Goal: Transaction & Acquisition: Obtain resource

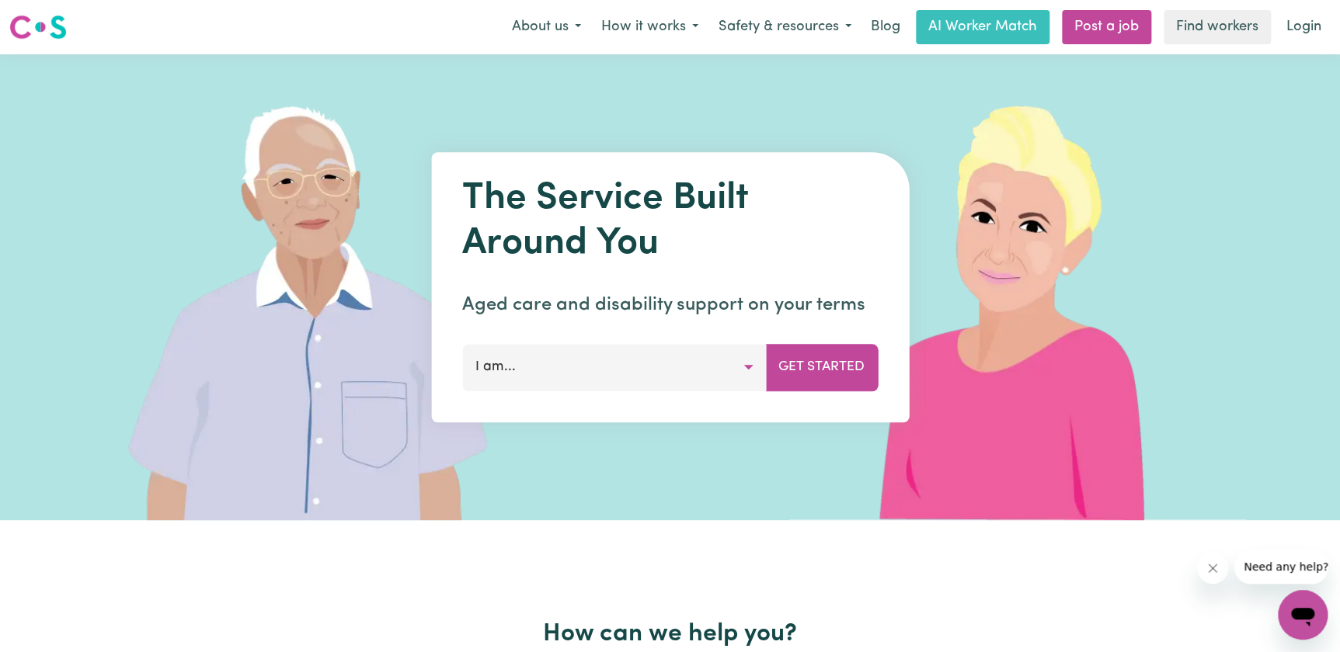
click at [753, 366] on button "I am..." at bounding box center [614, 367] width 304 height 47
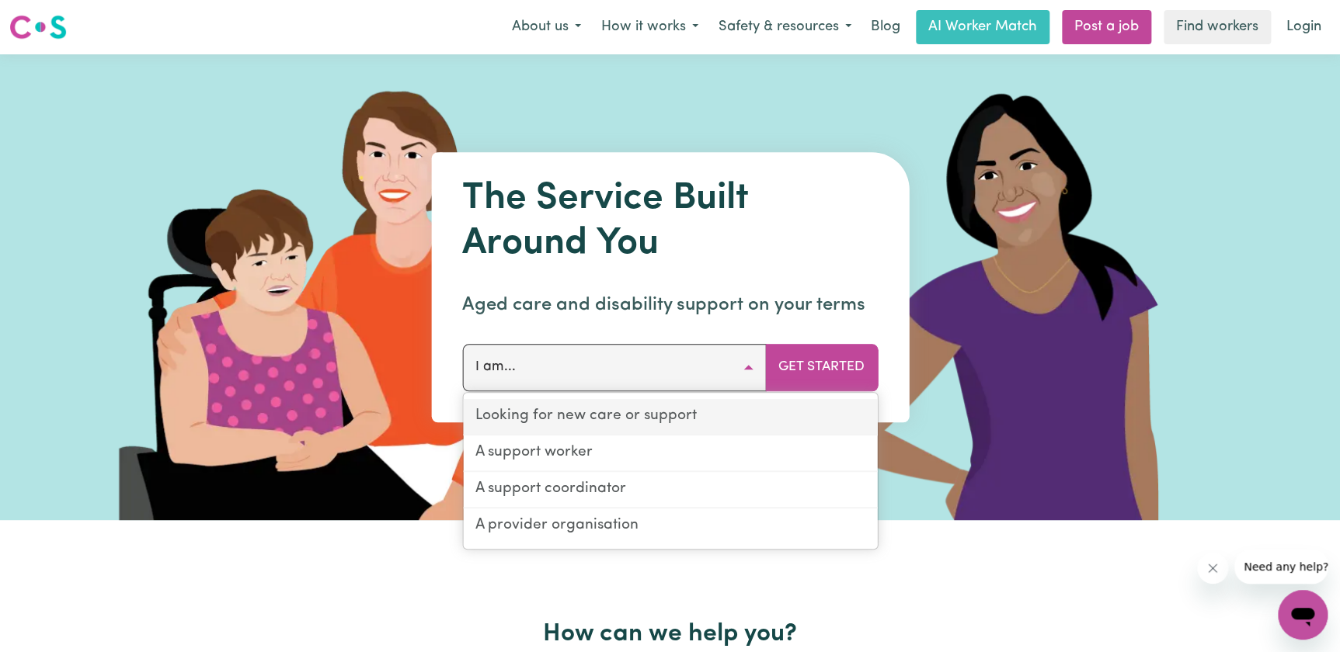
click at [678, 415] on link "Looking for new care or support" at bounding box center [670, 417] width 414 height 36
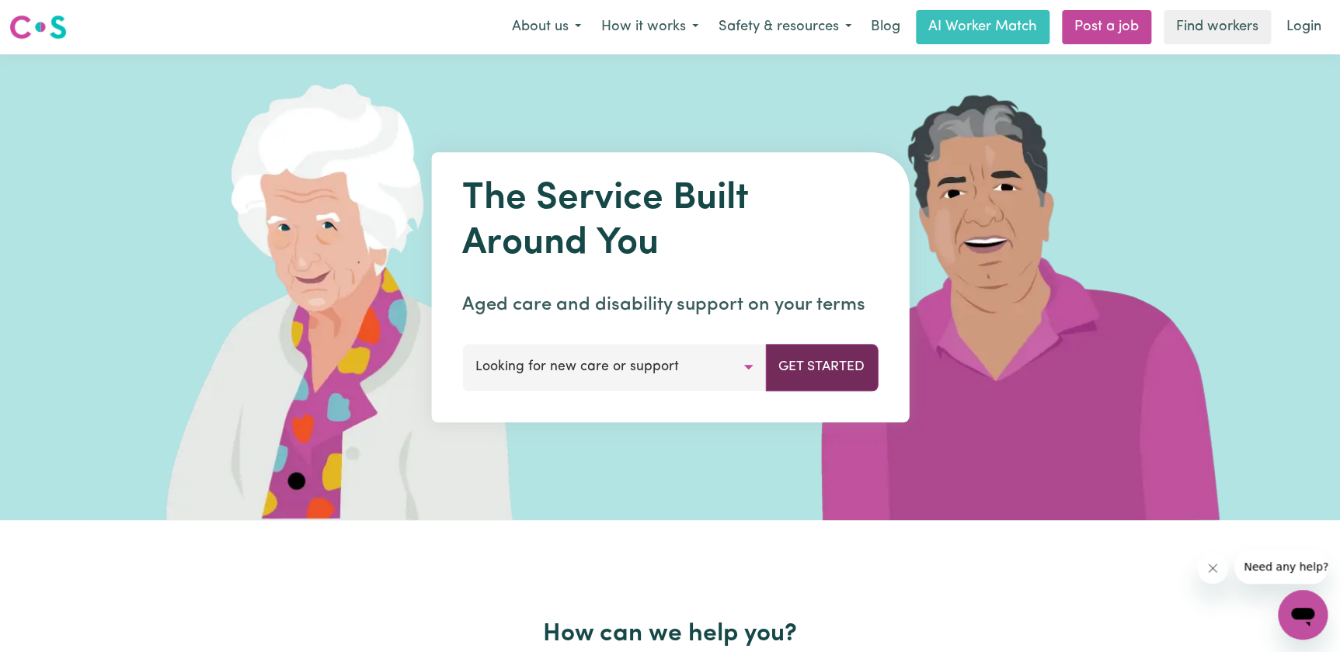
click at [817, 375] on button "Get Started" at bounding box center [821, 367] width 113 height 47
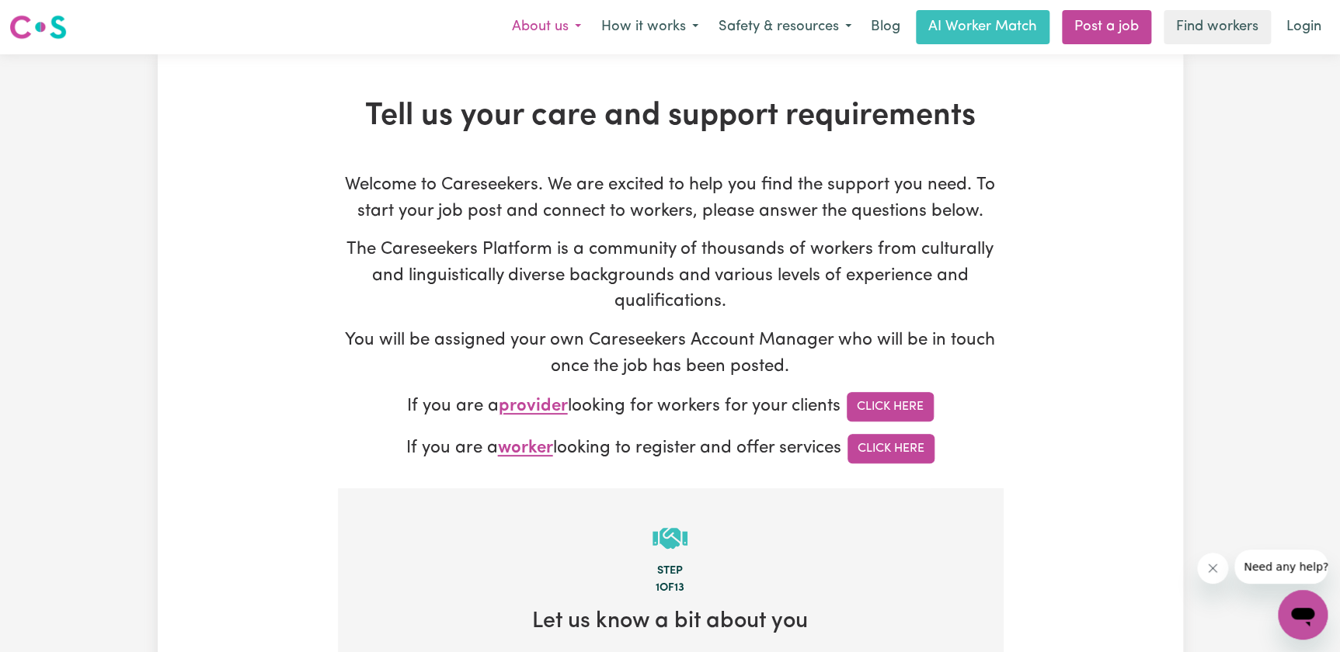
click at [562, 29] on button "About us" at bounding box center [546, 27] width 89 height 33
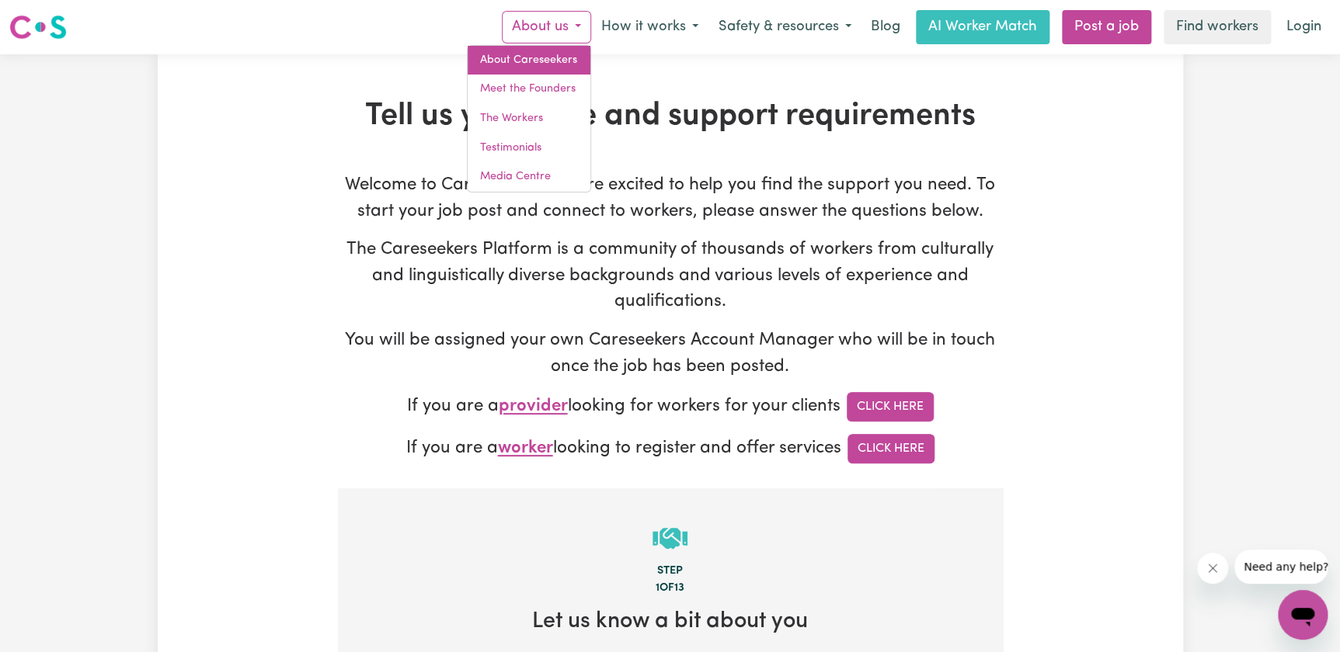
click at [553, 57] on link "About Careseekers" at bounding box center [528, 61] width 123 height 30
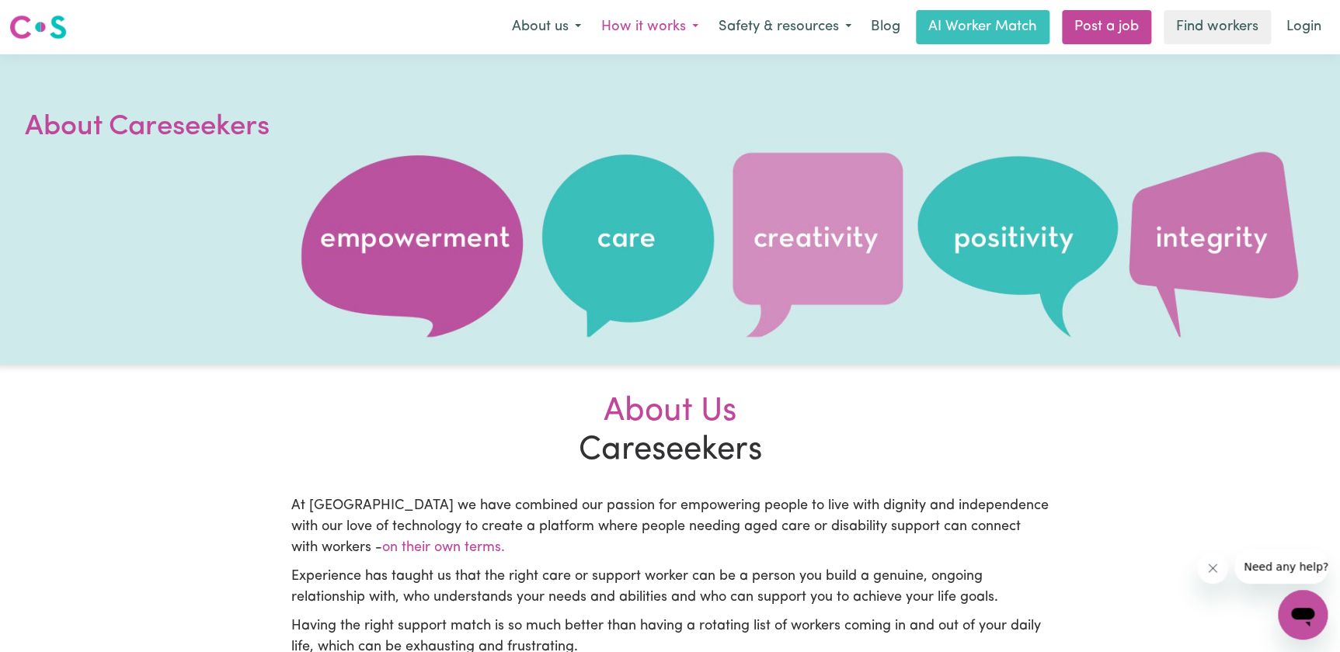
click at [672, 26] on button "How it works" at bounding box center [649, 27] width 117 height 33
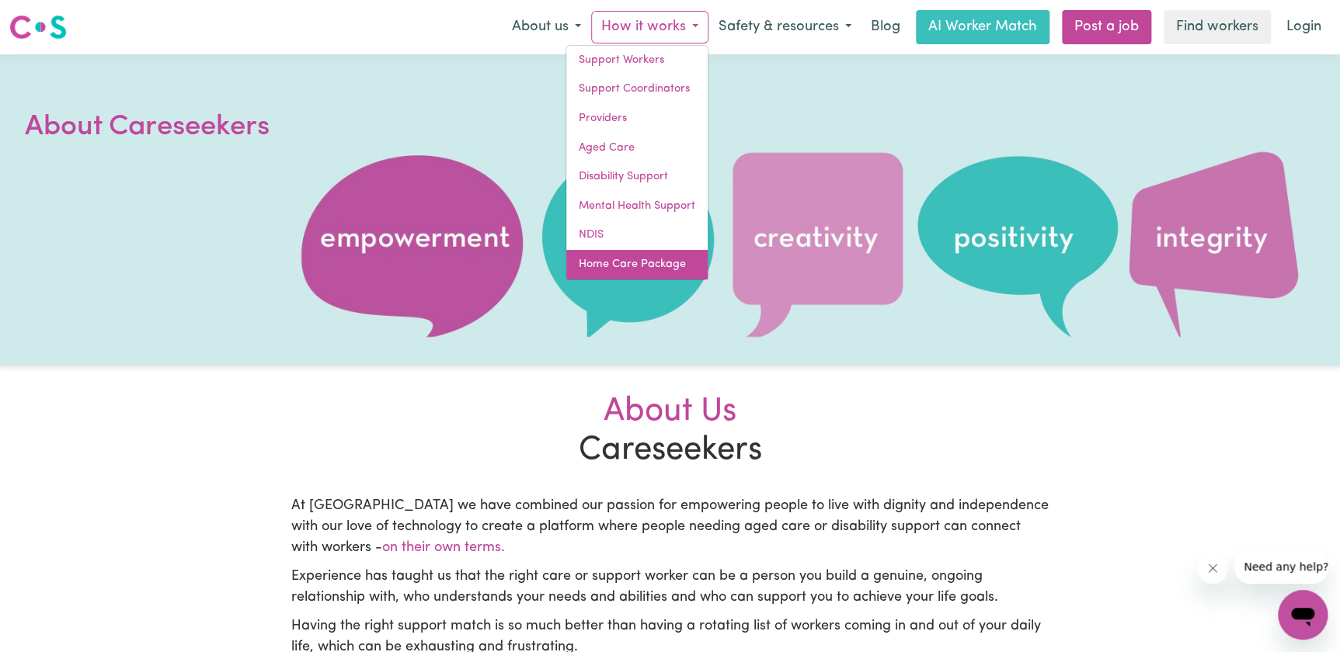
click at [637, 265] on link "Home Care Package" at bounding box center [636, 265] width 141 height 30
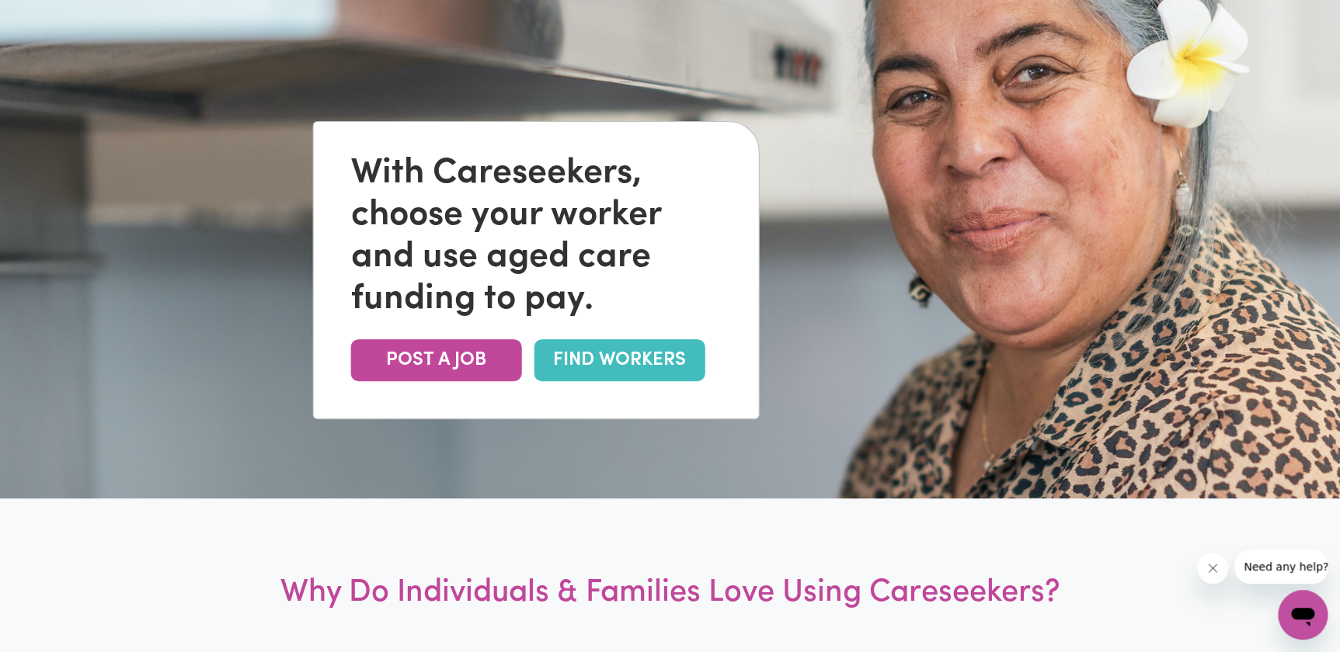
scroll to position [211, 0]
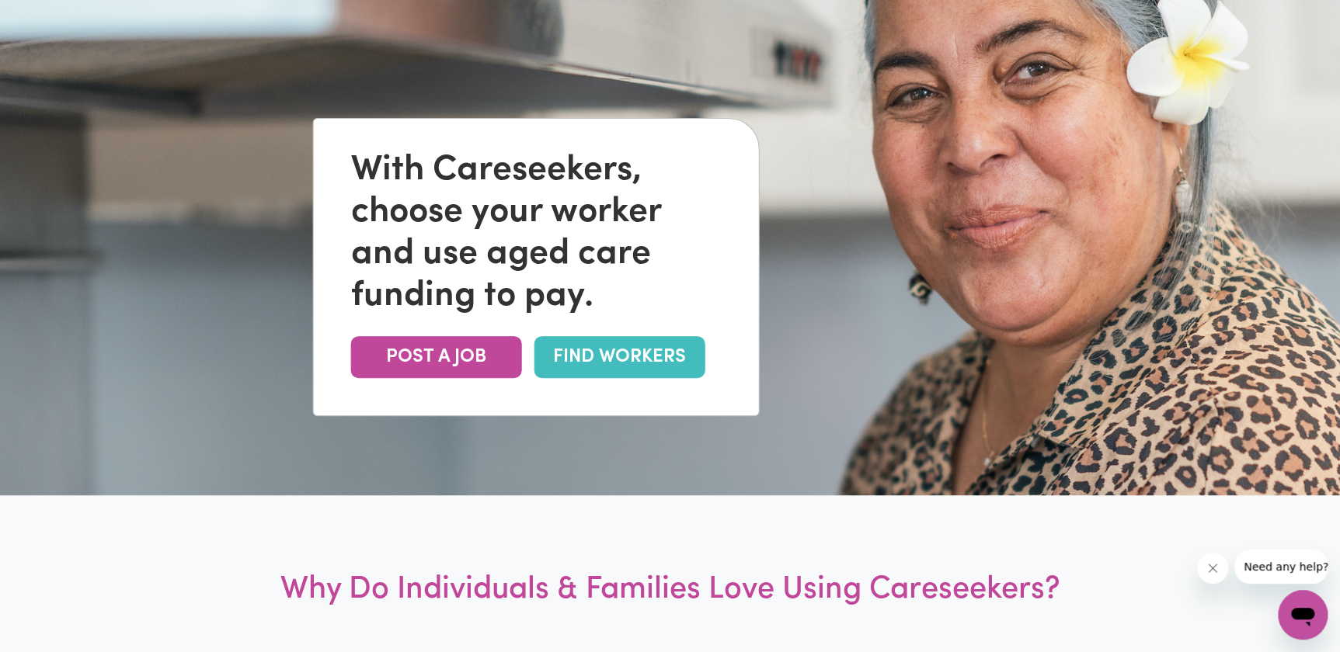
click at [642, 356] on link "FIND WORKERS" at bounding box center [619, 357] width 171 height 42
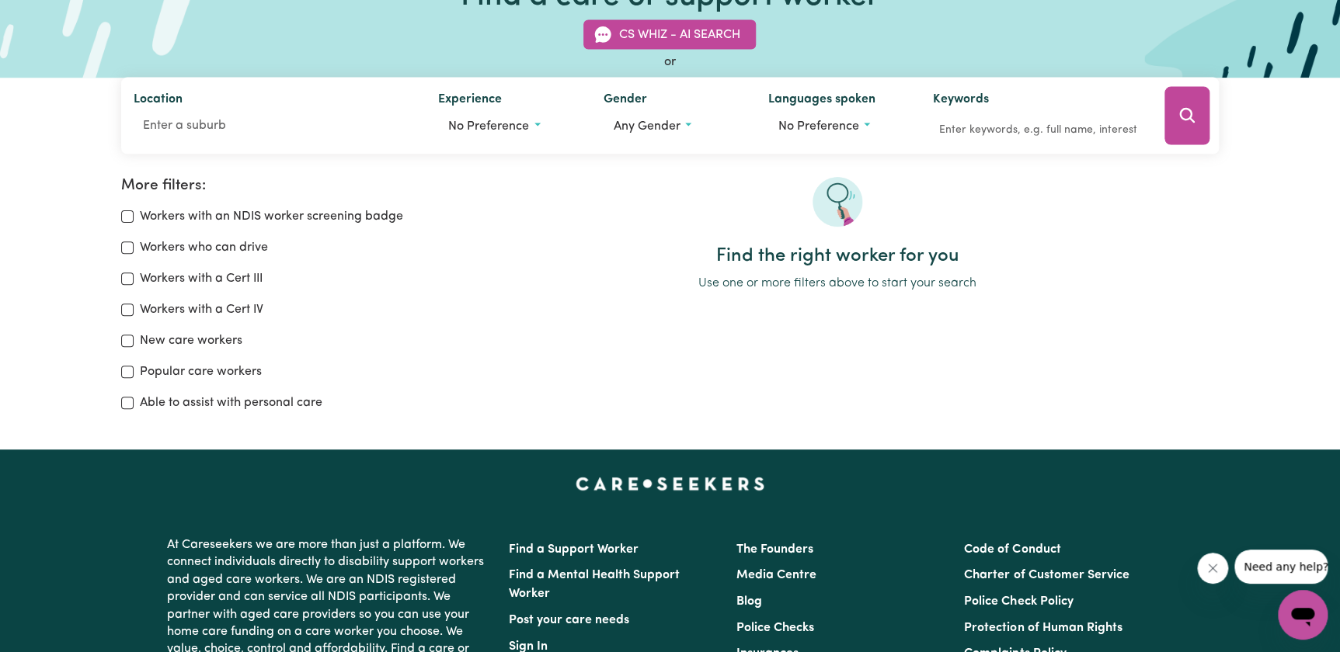
scroll to position [141, 0]
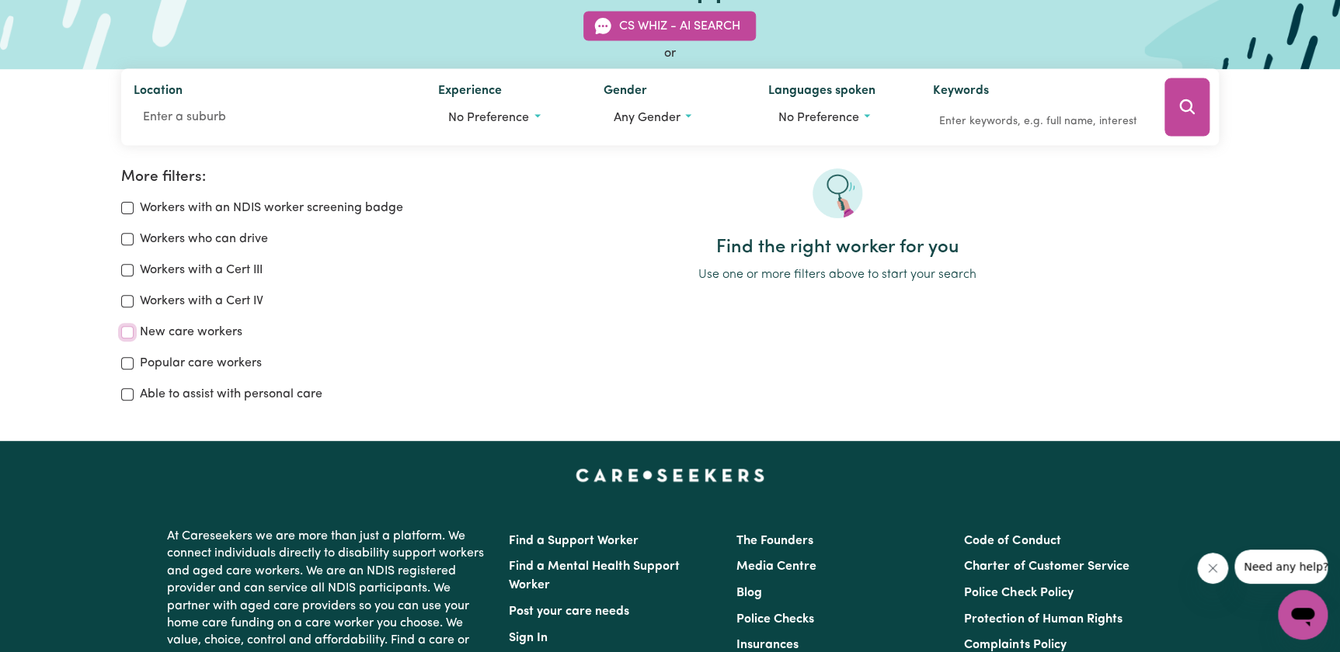
click at [129, 330] on input "New care workers" at bounding box center [127, 332] width 12 height 12
checkbox input "true"
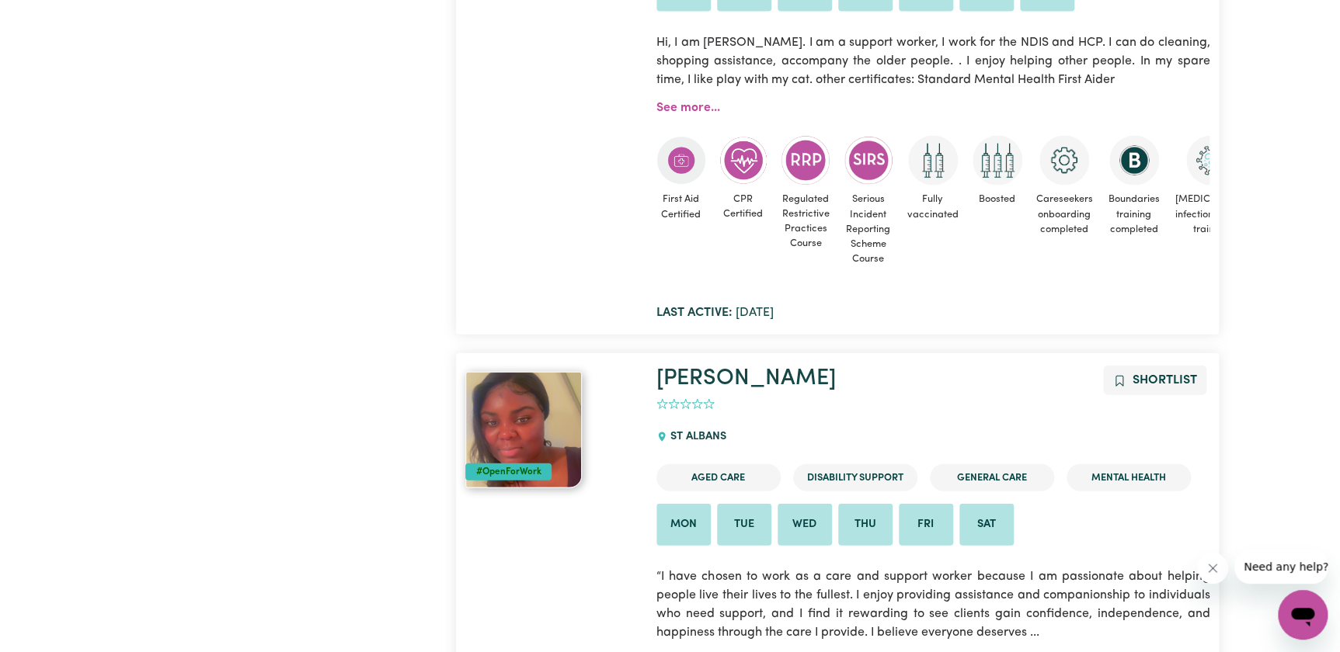
scroll to position [1812, 0]
